Goal: Transaction & Acquisition: Purchase product/service

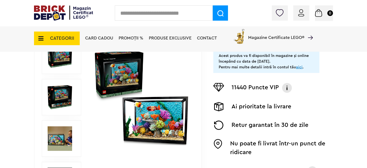
scroll to position [139, 0]
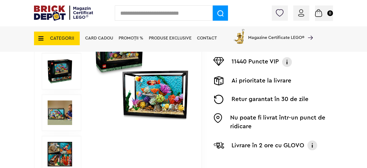
click at [159, 100] on img at bounding box center [141, 71] width 96 height 96
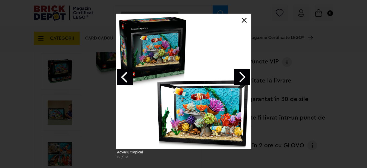
click at [244, 78] on link "Next image" at bounding box center [242, 77] width 16 height 16
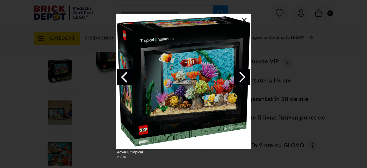
click at [244, 78] on link "Next image" at bounding box center [242, 77] width 16 height 16
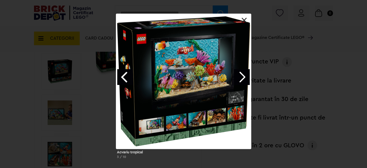
click at [244, 78] on link "Next image" at bounding box center [242, 77] width 16 height 16
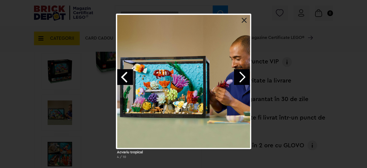
click at [244, 78] on link "Next image" at bounding box center [242, 77] width 16 height 16
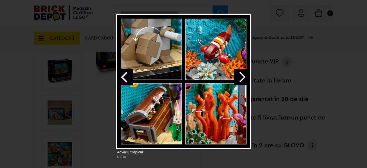
click at [244, 78] on link "Next image" at bounding box center [242, 77] width 16 height 16
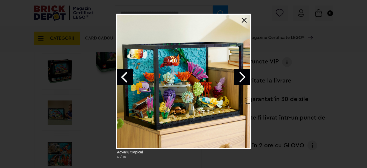
click at [244, 78] on link "Next image" at bounding box center [242, 77] width 16 height 16
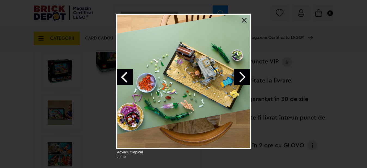
click at [244, 78] on link "Next image" at bounding box center [242, 77] width 16 height 16
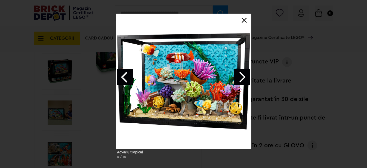
click at [244, 78] on link "Next image" at bounding box center [242, 77] width 16 height 16
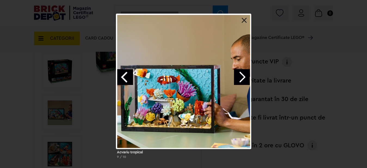
click at [244, 78] on link "Next image" at bounding box center [242, 77] width 16 height 16
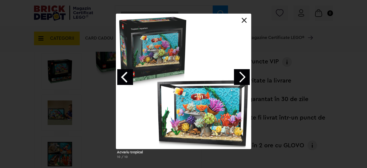
click at [244, 78] on link "Next image" at bounding box center [242, 77] width 16 height 16
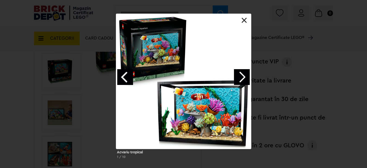
click at [244, 78] on link "Next image" at bounding box center [242, 77] width 16 height 16
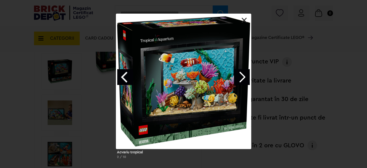
click at [245, 20] on link at bounding box center [244, 20] width 5 height 5
